Goal: Task Accomplishment & Management: Use online tool/utility

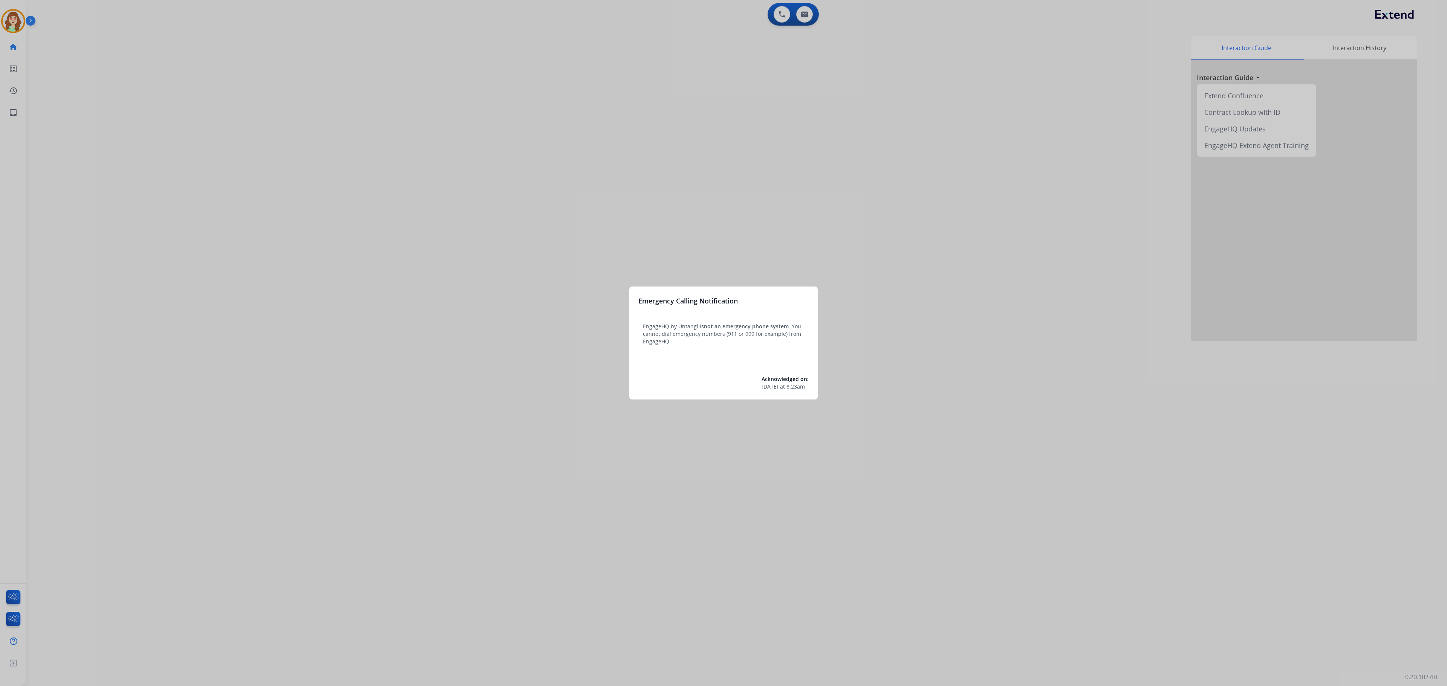
click at [318, 277] on div at bounding box center [723, 343] width 1447 height 686
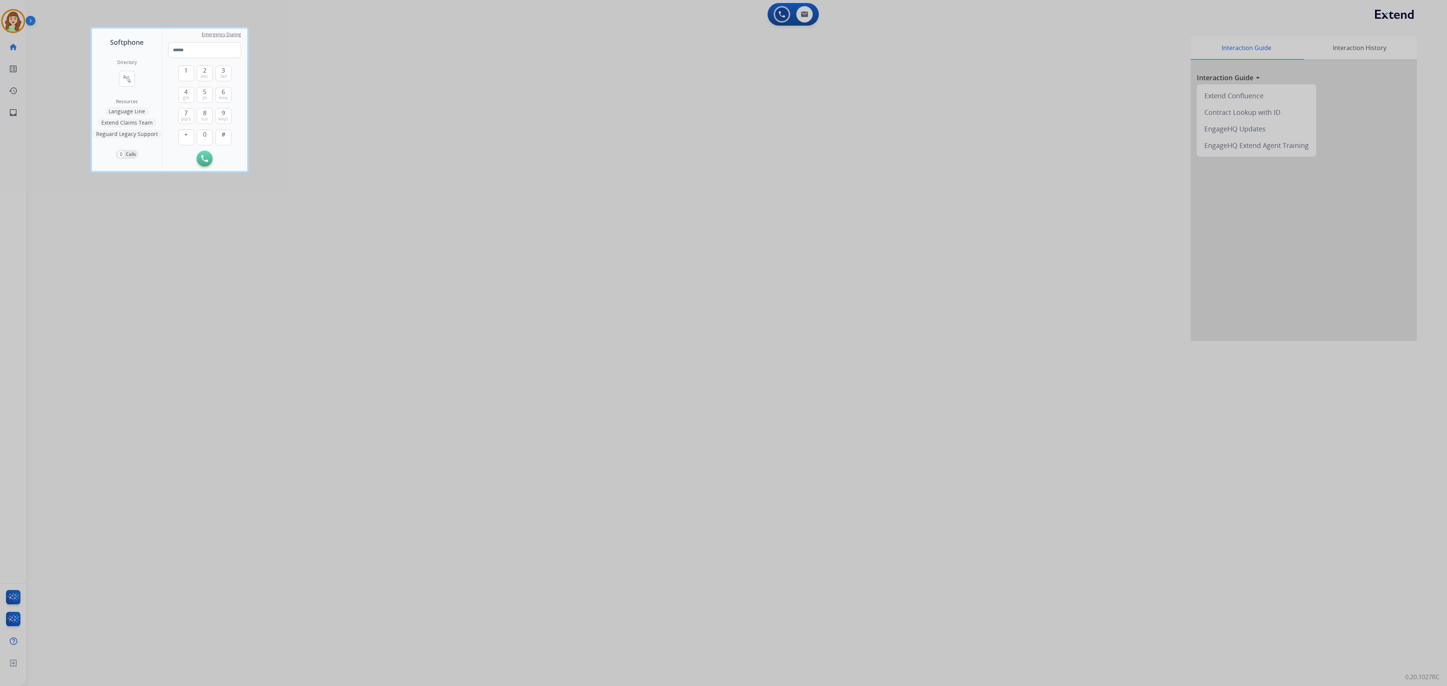
click at [600, 273] on div at bounding box center [723, 343] width 1447 height 686
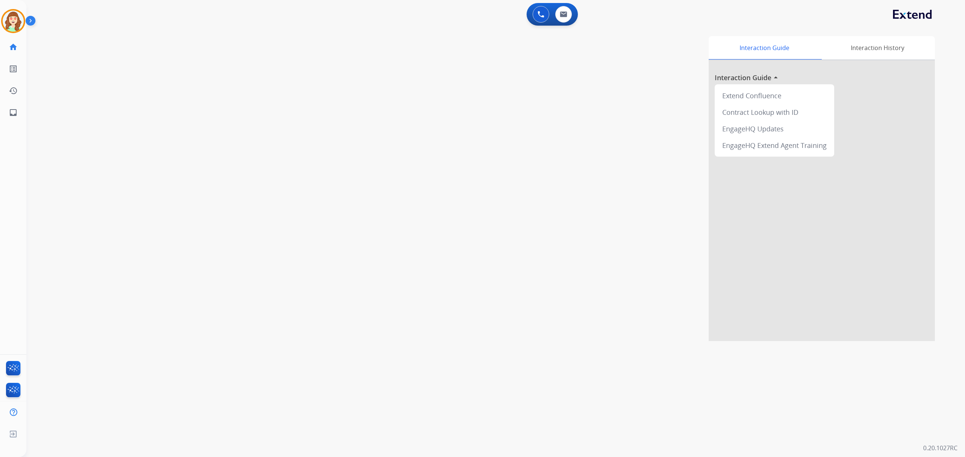
drag, startPoint x: 1368, startPoint y: 1, endPoint x: 541, endPoint y: 66, distance: 829.6
click at [505, 208] on div "Interaction Guide Interaction History Interaction Guide arrow_drop_up Extend Co…" at bounding box center [602, 188] width 665 height 305
click at [570, 22] on div "0 Email Interactions" at bounding box center [563, 14] width 23 height 17
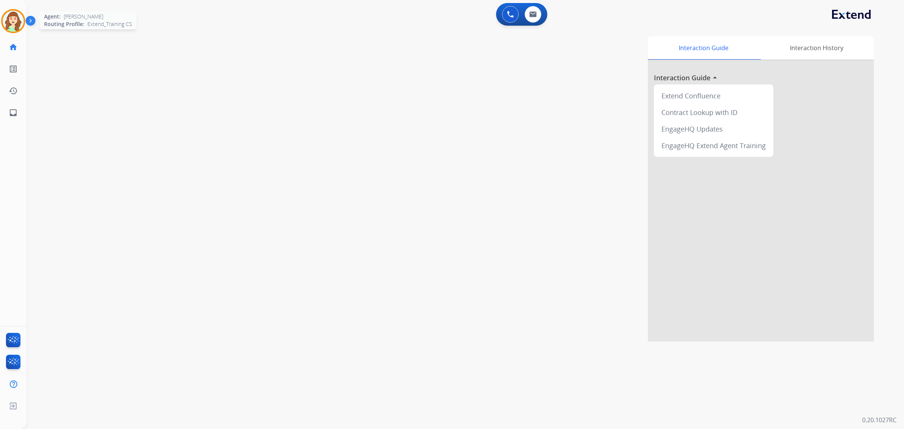
click at [14, 20] on img at bounding box center [13, 21] width 21 height 21
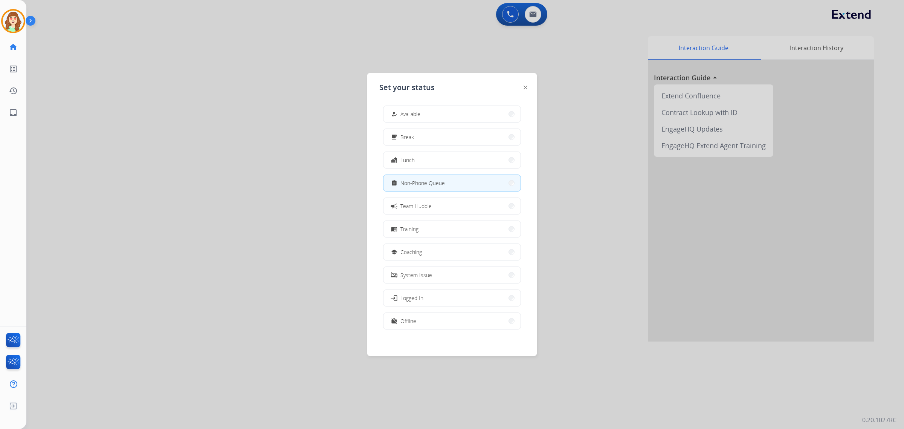
click at [301, 63] on div at bounding box center [452, 214] width 904 height 429
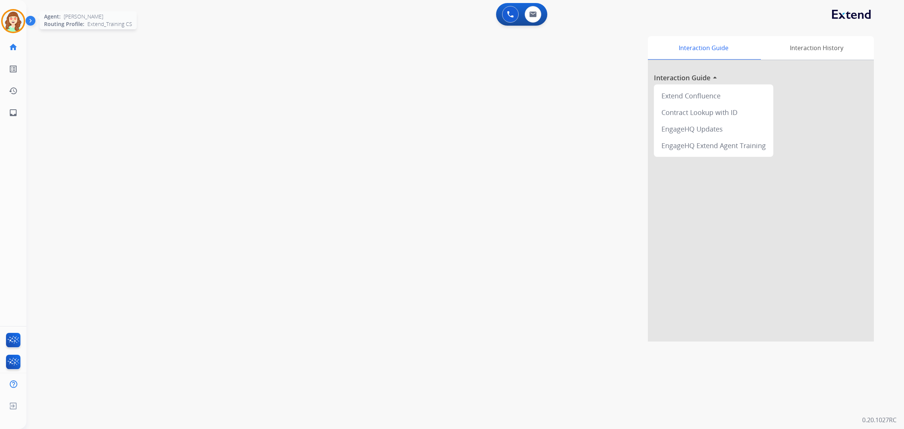
click at [5, 19] on img at bounding box center [13, 21] width 21 height 21
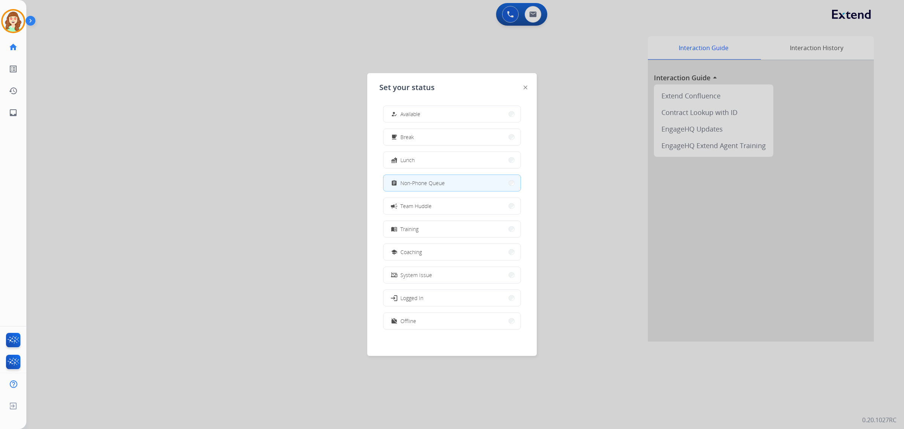
drag, startPoint x: 607, startPoint y: 105, endPoint x: 784, endPoint y: 6, distance: 203.4
click at [608, 105] on div at bounding box center [452, 214] width 904 height 429
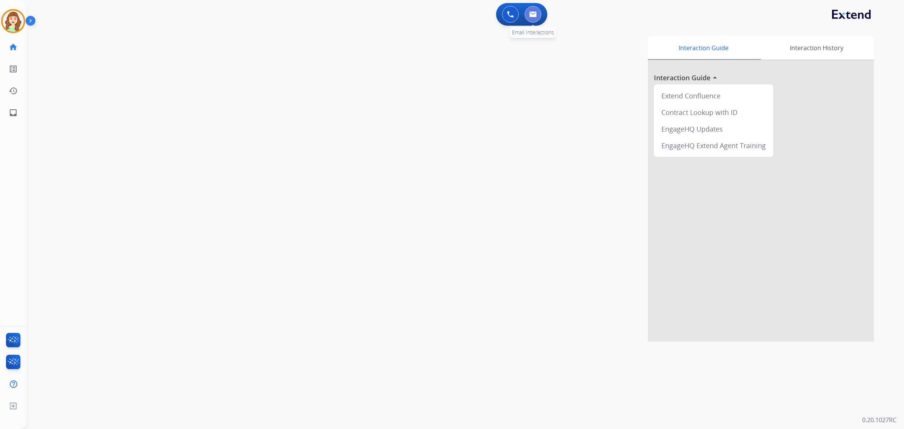
click at [528, 17] on button at bounding box center [533, 14] width 17 height 17
select select "**********"
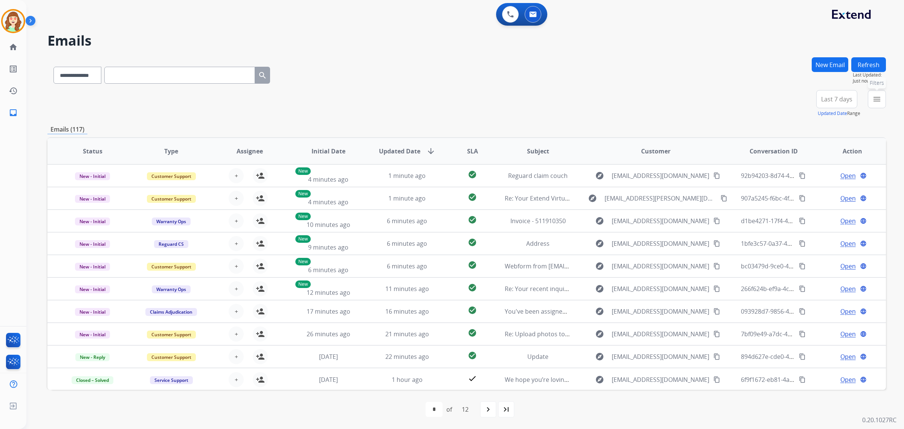
click at [877, 102] on mat-icon "menu" at bounding box center [877, 99] width 9 height 9
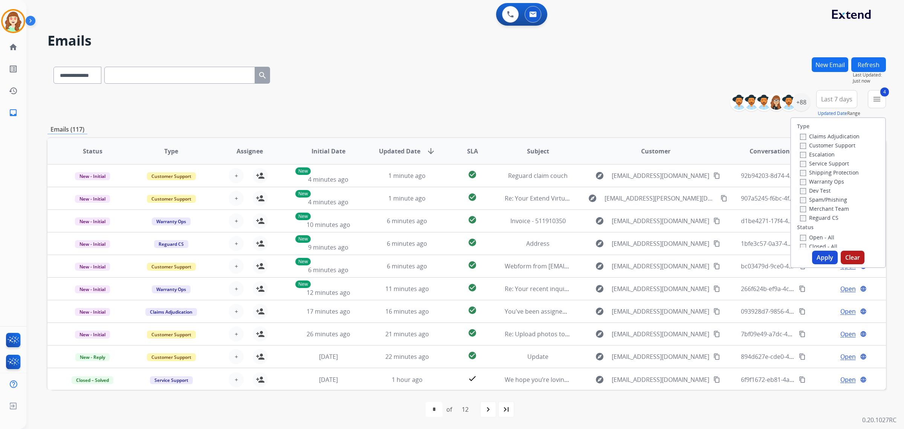
click at [822, 256] on button "Apply" at bounding box center [825, 258] width 26 height 14
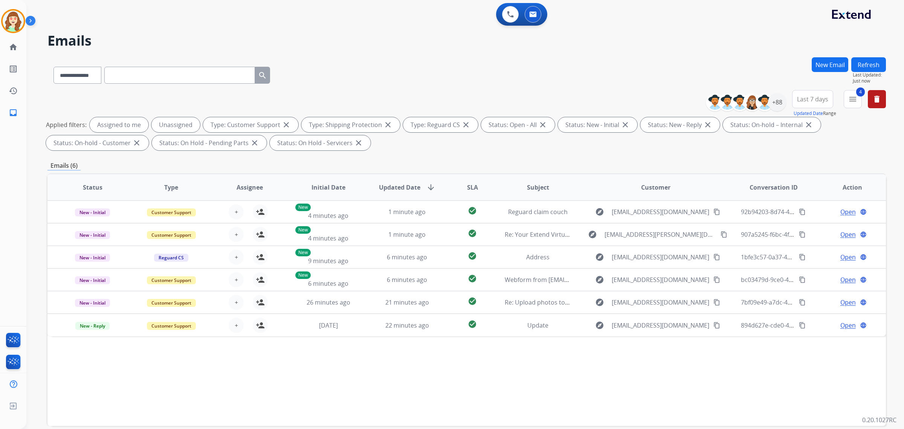
click at [822, 99] on span "Last 7 days" at bounding box center [812, 99] width 31 height 3
click at [805, 191] on div "Last 90 days" at bounding box center [810, 190] width 41 height 11
click at [771, 101] on div at bounding box center [765, 102] width 18 height 18
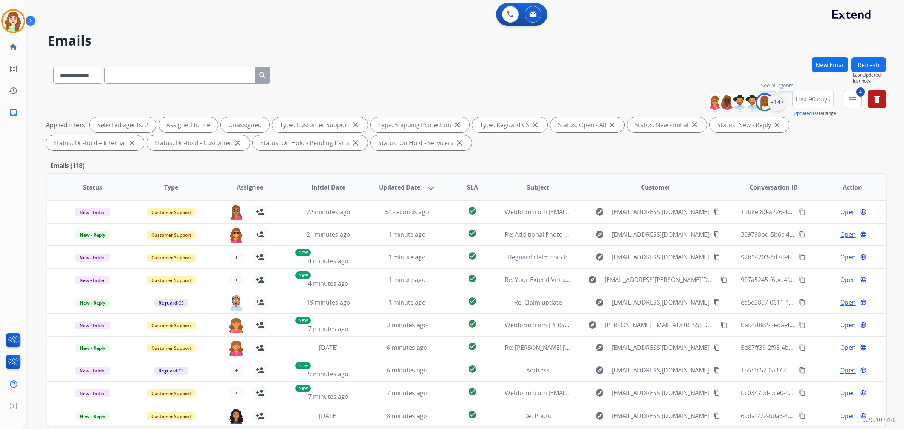
click at [778, 103] on div "+147" at bounding box center [777, 102] width 18 height 18
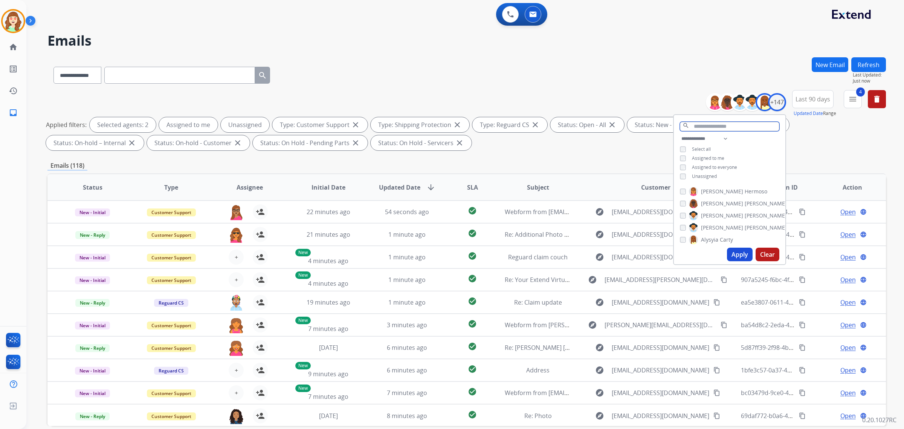
click at [711, 124] on input "text" at bounding box center [729, 126] width 99 height 9
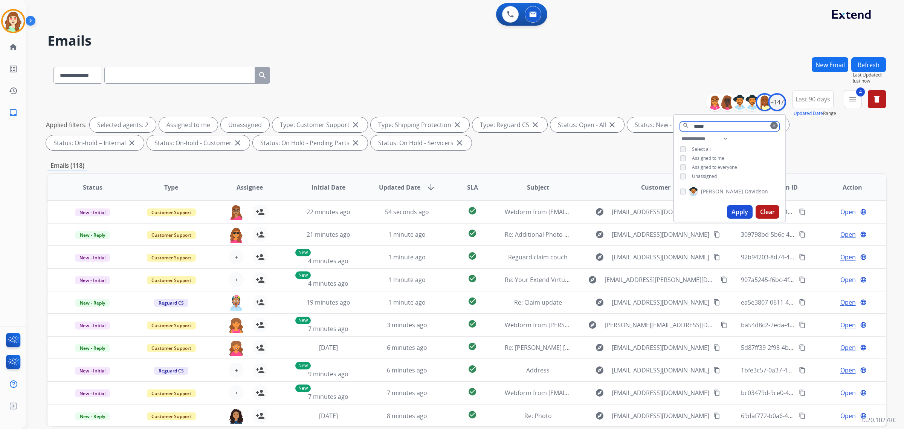
type input "*****"
click at [739, 212] on button "Apply" at bounding box center [740, 212] width 26 height 14
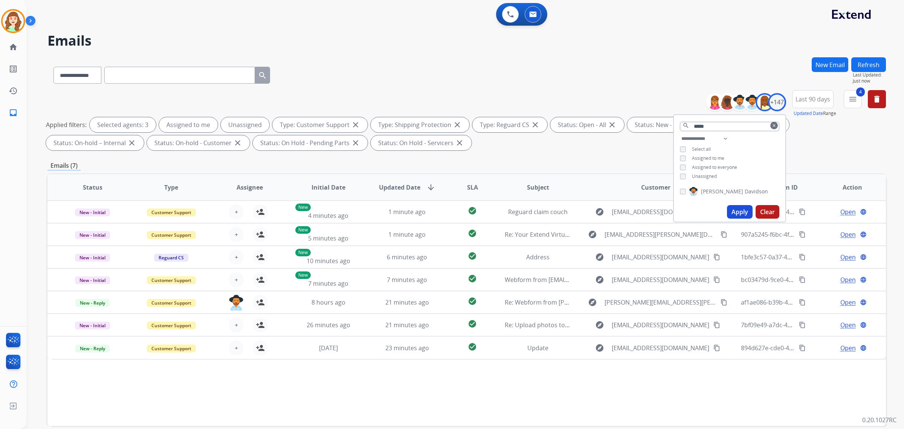
scroll to position [36, 0]
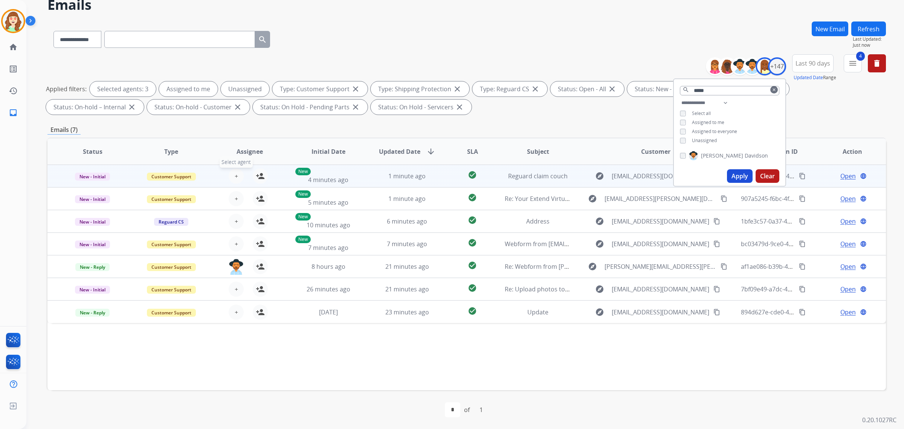
click at [235, 174] on span "+" at bounding box center [236, 175] width 3 height 9
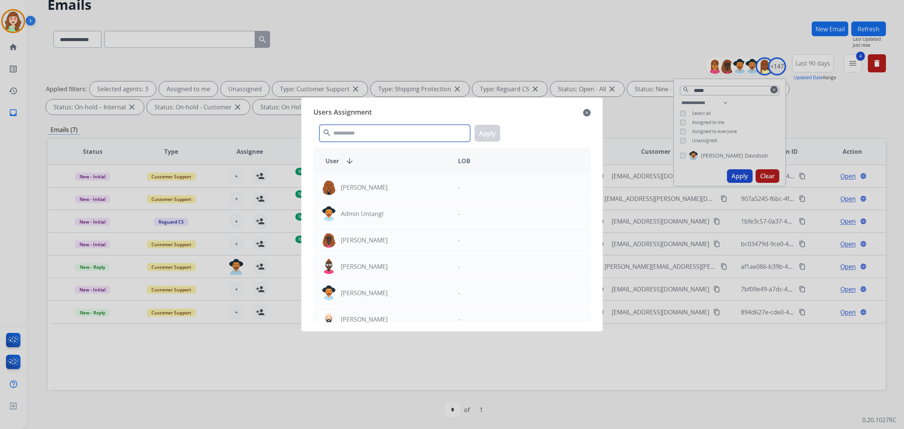
drag, startPoint x: 366, startPoint y: 131, endPoint x: 368, endPoint y: 122, distance: 9.4
click at [368, 124] on div "search Apply" at bounding box center [451, 132] width 277 height 26
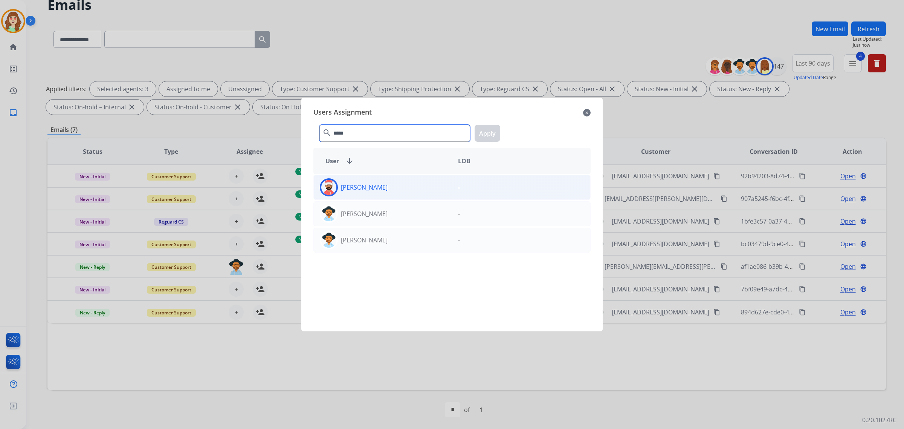
type input "*****"
click at [397, 188] on div "[PERSON_NAME]" at bounding box center [383, 187] width 138 height 18
drag, startPoint x: 479, startPoint y: 134, endPoint x: 363, endPoint y: 157, distance: 118.6
click at [480, 133] on button "Apply" at bounding box center [488, 133] width 26 height 17
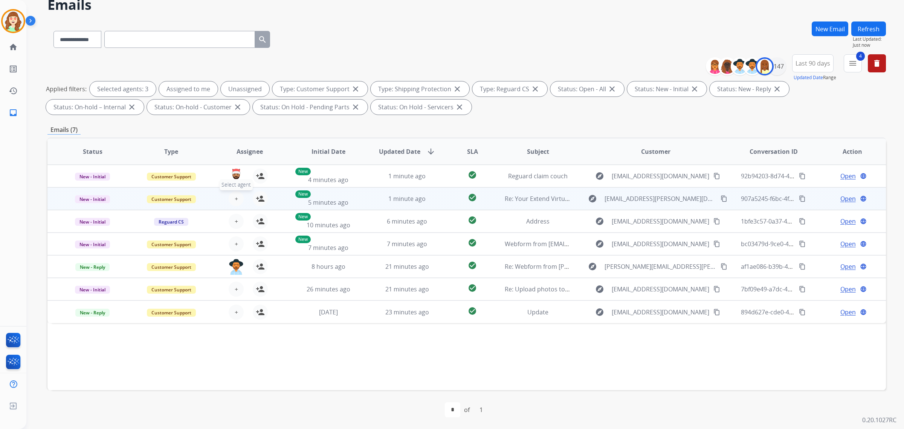
click at [235, 201] on span "+" at bounding box center [236, 198] width 3 height 9
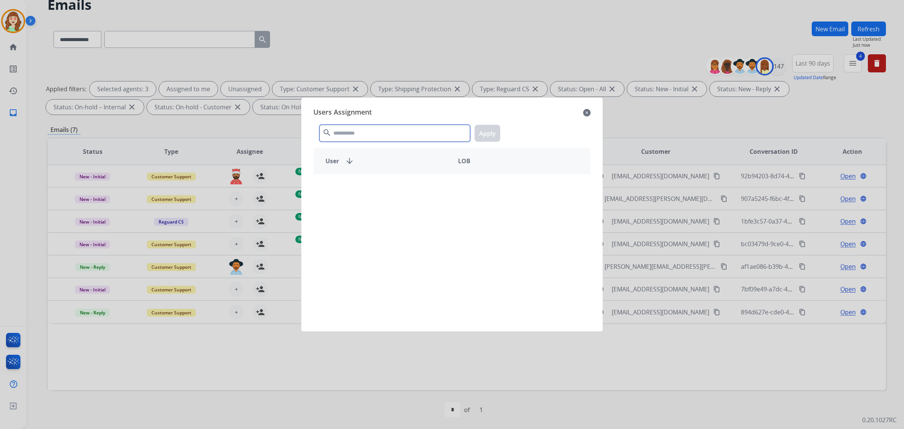
drag, startPoint x: 358, startPoint y: 134, endPoint x: 363, endPoint y: 133, distance: 5.0
click at [362, 133] on input "text" at bounding box center [395, 133] width 151 height 17
type input "****"
click at [416, 185] on div "[PERSON_NAME]" at bounding box center [383, 187] width 138 height 18
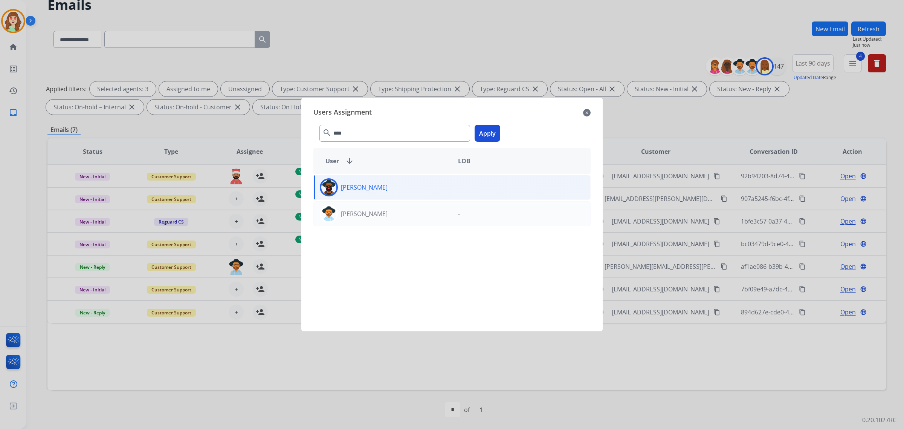
click at [489, 134] on button "Apply" at bounding box center [488, 133] width 26 height 17
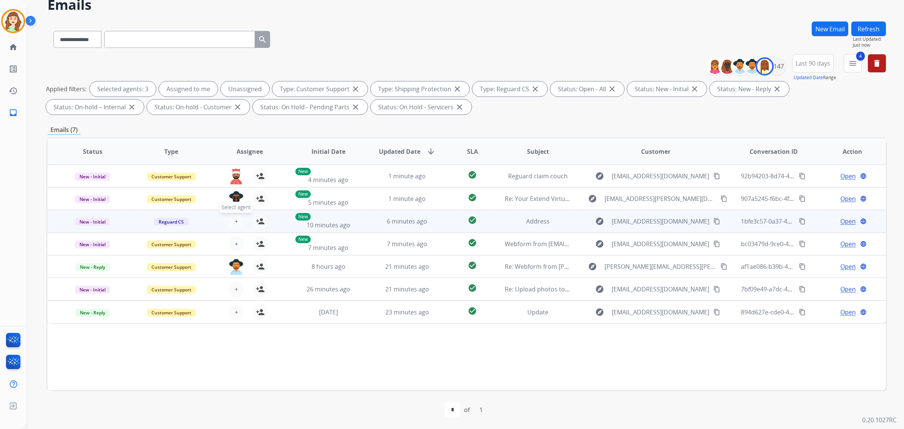
click at [235, 218] on span "+" at bounding box center [236, 221] width 3 height 9
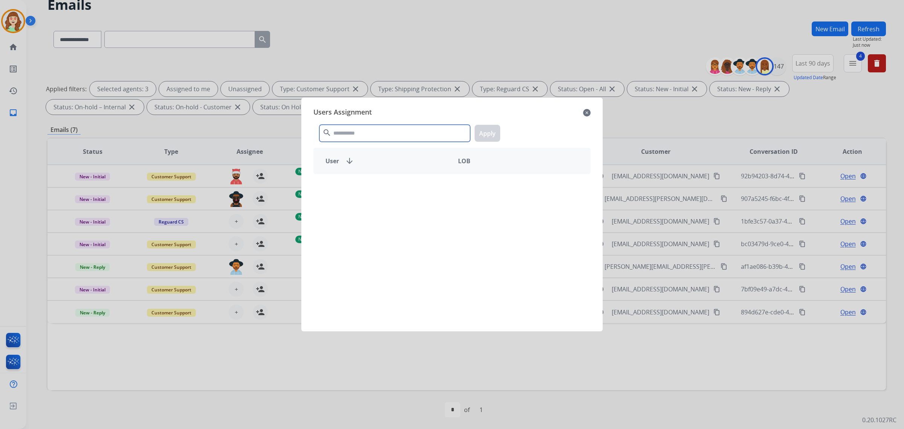
drag, startPoint x: 366, startPoint y: 133, endPoint x: 374, endPoint y: 131, distance: 7.8
click at [374, 131] on input "text" at bounding box center [395, 133] width 151 height 17
type input "***"
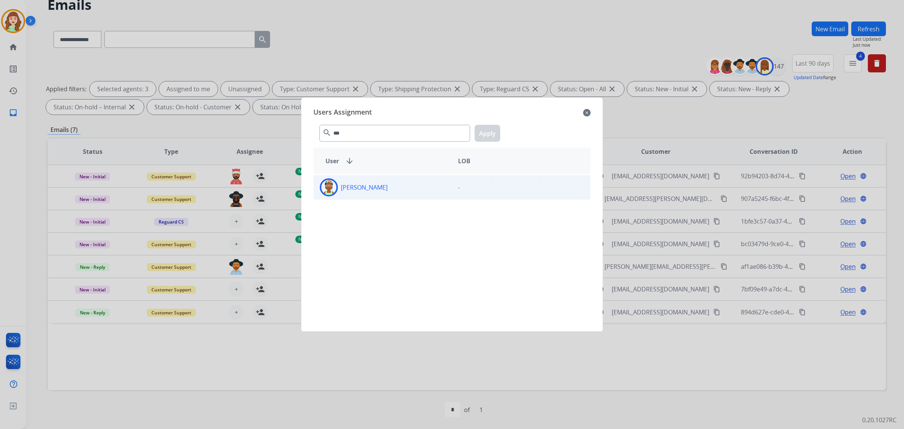
click at [402, 186] on div "[PERSON_NAME]" at bounding box center [383, 187] width 138 height 18
click at [494, 131] on button "Apply" at bounding box center [488, 133] width 26 height 17
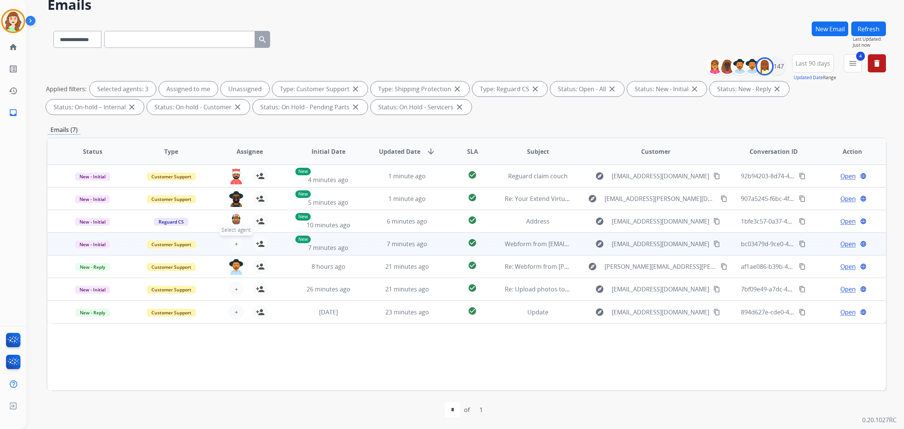
click at [236, 240] on span "+" at bounding box center [236, 243] width 3 height 9
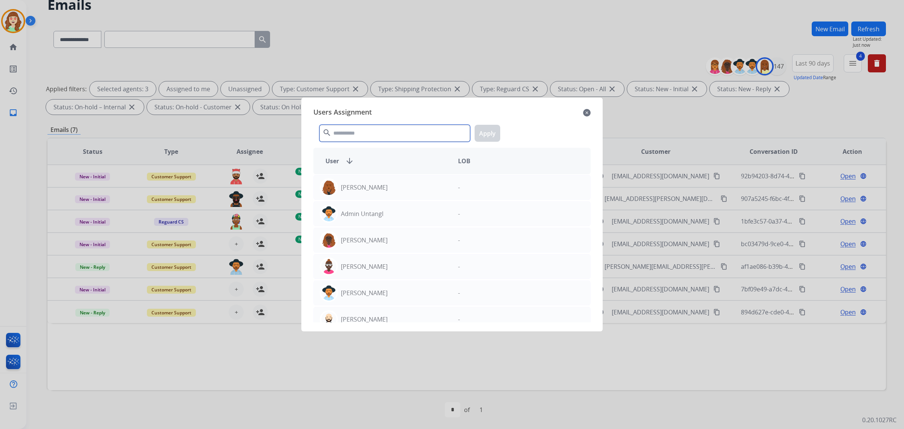
click at [376, 134] on input "text" at bounding box center [395, 133] width 151 height 17
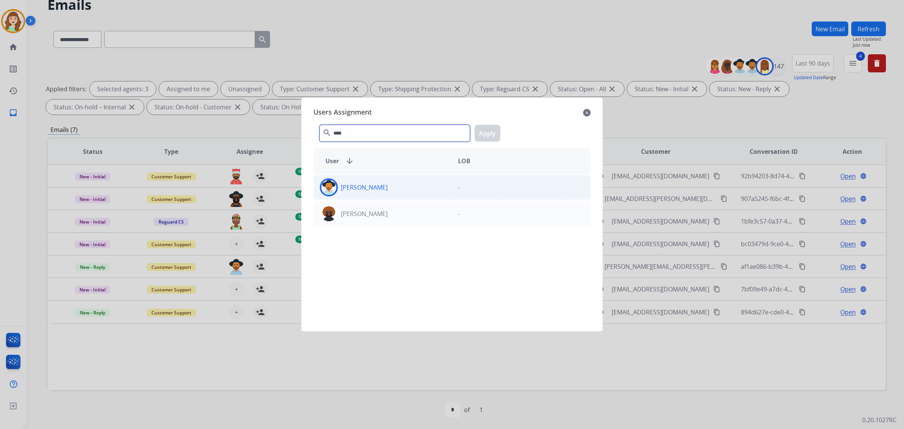
type input "****"
click at [410, 185] on div "[PERSON_NAME]" at bounding box center [383, 187] width 138 height 18
drag, startPoint x: 490, startPoint y: 128, endPoint x: 340, endPoint y: 172, distance: 156.7
click at [491, 127] on button "Apply" at bounding box center [488, 133] width 26 height 17
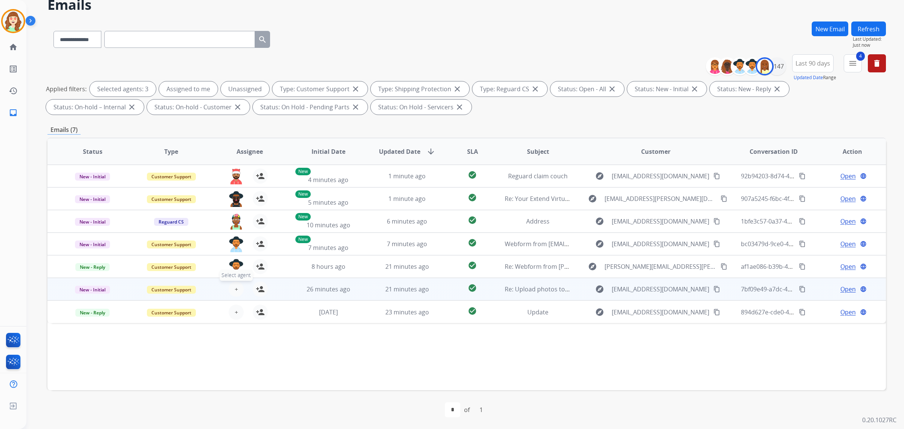
click at [232, 290] on button "+ Select agent" at bounding box center [236, 288] width 15 height 15
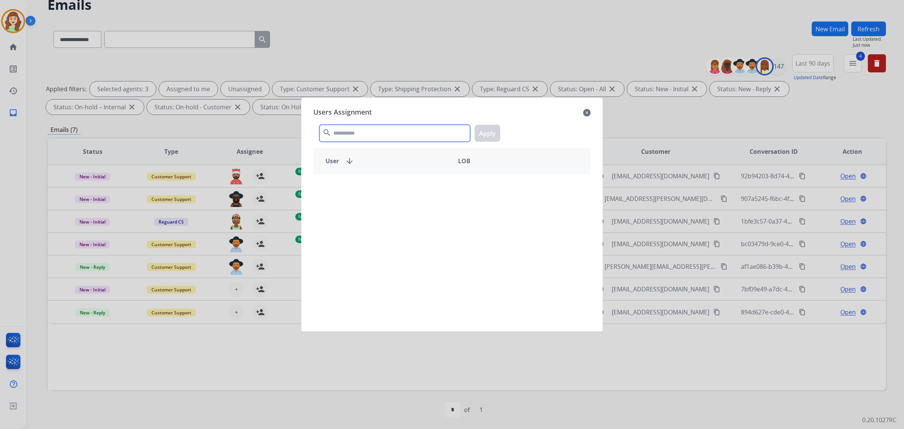
drag, startPoint x: 411, startPoint y: 137, endPoint x: 413, endPoint y: 125, distance: 11.5
click at [410, 134] on input "text" at bounding box center [395, 133] width 151 height 17
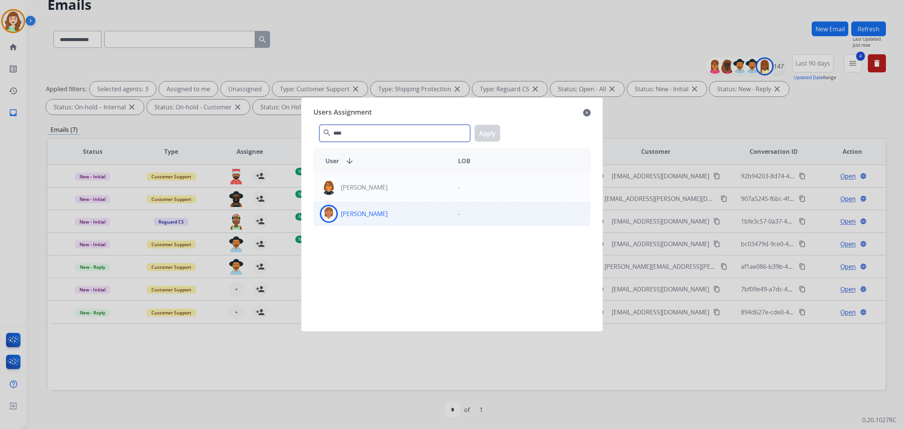
type input "****"
click at [385, 223] on div "[PERSON_NAME] -" at bounding box center [451, 213] width 277 height 25
click at [477, 143] on div "**** search Apply" at bounding box center [451, 132] width 277 height 26
click at [495, 133] on button "Apply" at bounding box center [488, 133] width 26 height 17
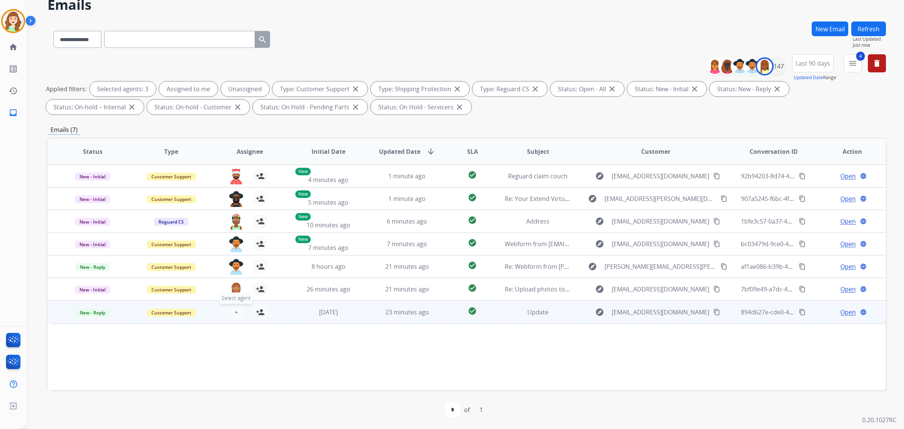
click at [238, 309] on button "+ Select agent" at bounding box center [236, 311] width 15 height 15
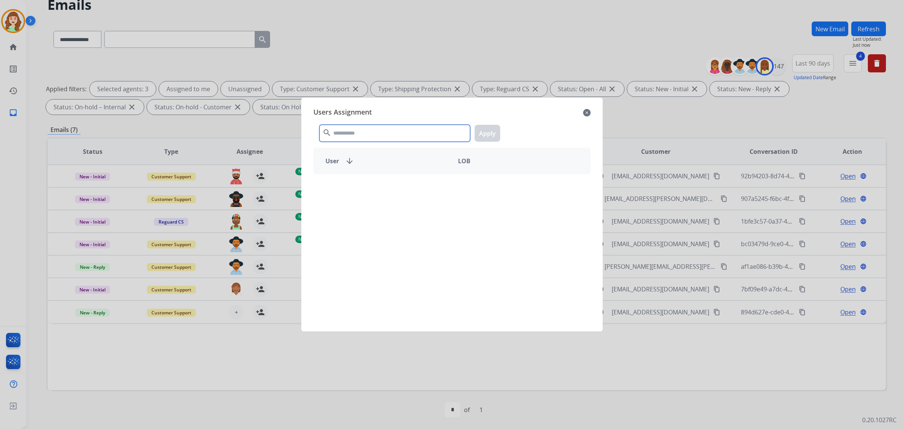
click at [347, 133] on input "text" at bounding box center [395, 133] width 151 height 17
type input "***"
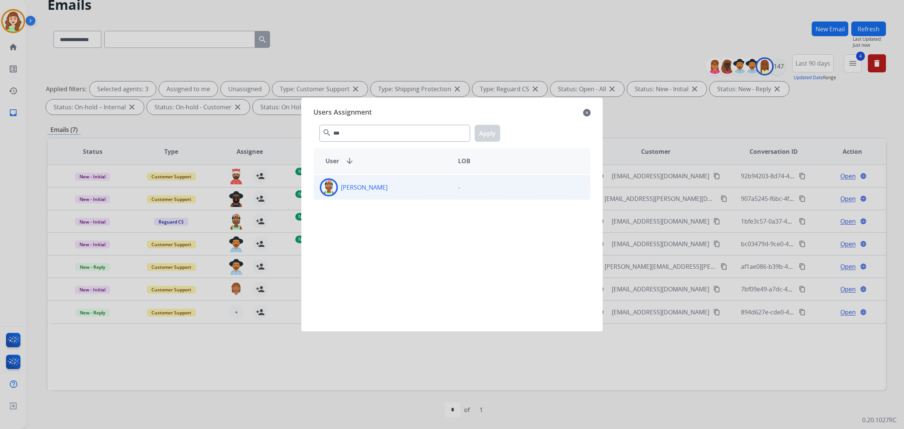
click at [426, 185] on div "[PERSON_NAME]" at bounding box center [383, 187] width 138 height 18
click at [480, 136] on button "Apply" at bounding box center [488, 133] width 26 height 17
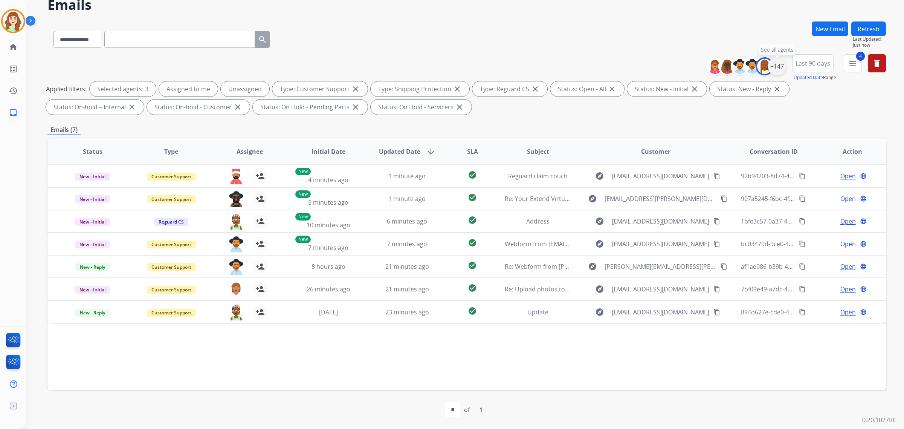
click at [781, 62] on div "+147" at bounding box center [777, 66] width 18 height 18
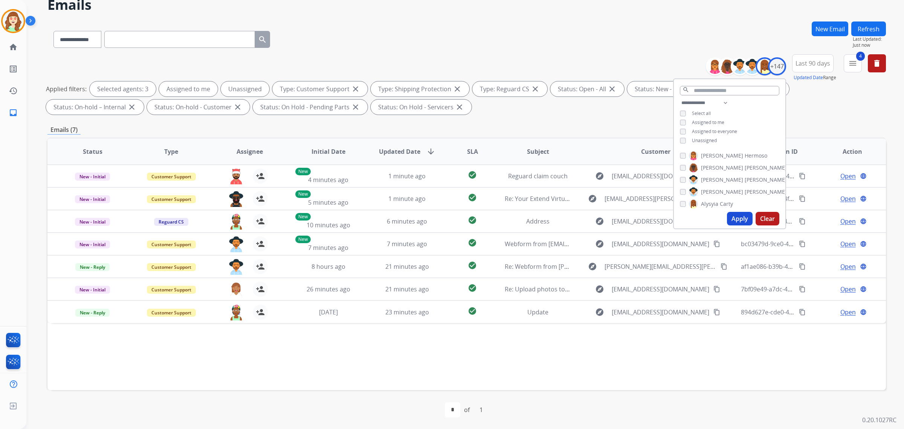
click at [678, 121] on div "**********" at bounding box center [730, 122] width 112 height 48
